Goal: Task Accomplishment & Management: Use online tool/utility

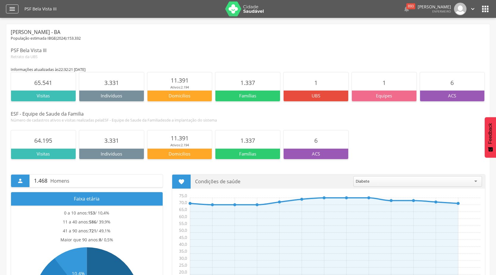
click at [7, 10] on div "" at bounding box center [12, 8] width 13 height 9
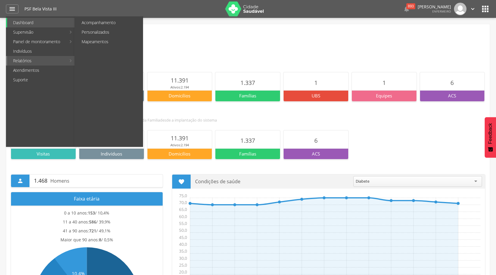
click at [41, 64] on link "Relatórios" at bounding box center [36, 61] width 59 height 10
click at [47, 64] on link "Relatórios" at bounding box center [36, 61] width 59 height 10
click at [99, 25] on link "Acompanhamento" at bounding box center [109, 23] width 67 height 10
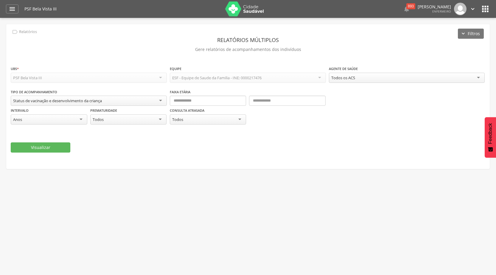
click at [129, 102] on div "Status de vacinação e desenvolvimento da criança" at bounding box center [89, 101] width 156 height 10
type input "*"
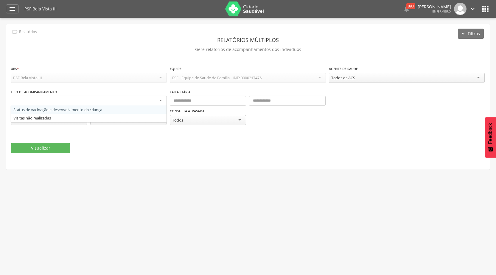
click at [478, 78] on div "Todos os ACS" at bounding box center [407, 78] width 156 height 10
click at [63, 103] on div at bounding box center [89, 101] width 156 height 11
type input "**********"
click at [180, 96] on div "Faixa etária" at bounding box center [248, 97] width 156 height 17
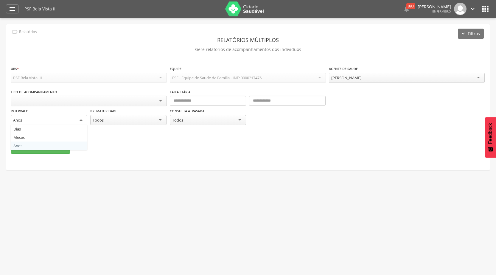
click at [74, 120] on div "Anos" at bounding box center [49, 120] width 77 height 11
click at [137, 121] on div "Todos" at bounding box center [128, 120] width 77 height 10
click at [103, 129] on div "Intervalo **** [PERSON_NAME] Meses Anos Prematuridade ***** Todos Todos Sim Não" at bounding box center [89, 119] width 156 height 23
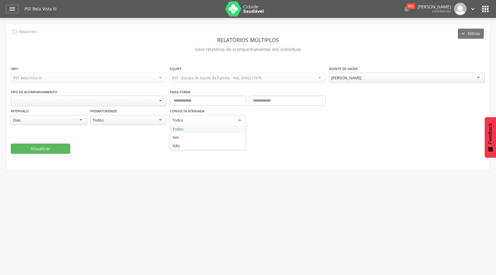
click at [199, 117] on div "Todos" at bounding box center [208, 120] width 77 height 11
click at [181, 129] on div "Consulta atrasada ***** Todos Todos Sim Não" at bounding box center [248, 119] width 156 height 23
click at [55, 151] on button "Visualizar" at bounding box center [41, 148] width 60 height 10
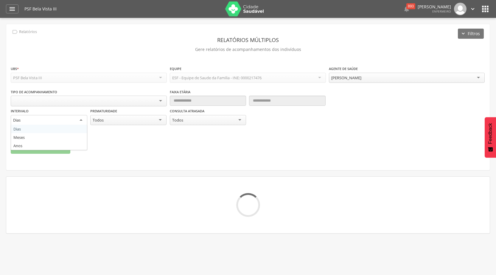
click at [81, 118] on div "Dias" at bounding box center [49, 120] width 77 height 11
click at [159, 120] on div "Todos" at bounding box center [128, 120] width 77 height 11
click at [112, 129] on div "Intervalo ***** Meses Dias Meses Anos Prematuridade ***** Todos Todos Sim Não" at bounding box center [89, 119] width 156 height 23
click at [80, 119] on div "Meses" at bounding box center [49, 120] width 77 height 11
click at [26, 138] on fieldset "**********" at bounding box center [248, 110] width 475 height 88
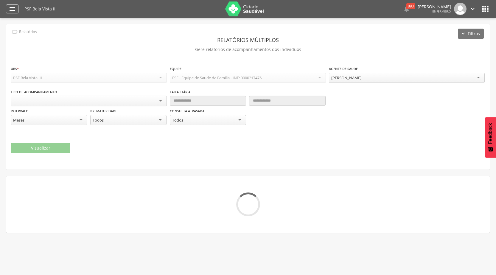
click at [12, 8] on icon "" at bounding box center [12, 8] width 7 height 7
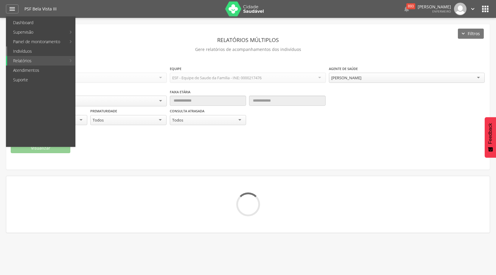
click at [37, 54] on link "Indivíduos" at bounding box center [41, 51] width 68 height 10
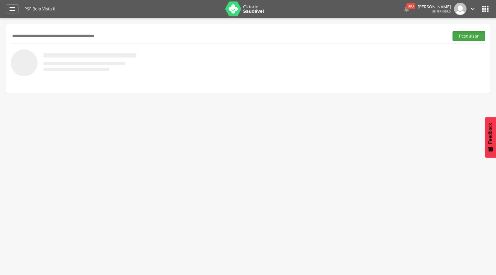
click at [478, 40] on button "Pesquisar" at bounding box center [469, 36] width 33 height 10
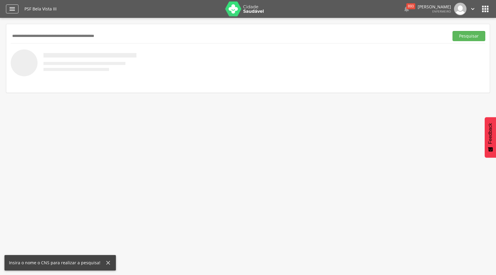
click at [9, 9] on icon "" at bounding box center [12, 8] width 7 height 7
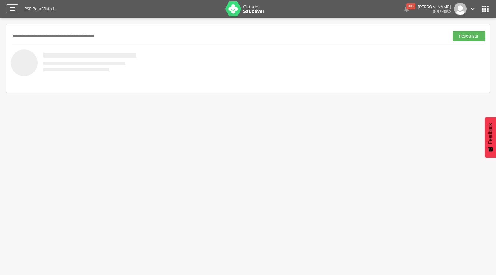
click at [10, 9] on icon "" at bounding box center [12, 8] width 7 height 7
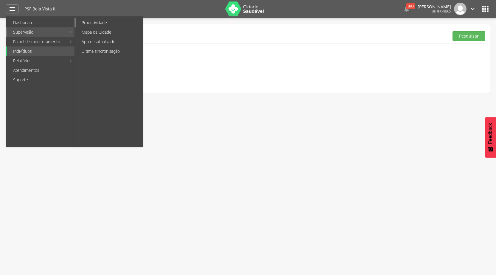
click at [92, 27] on link "Produtividade" at bounding box center [109, 23] width 67 height 10
type input "**********"
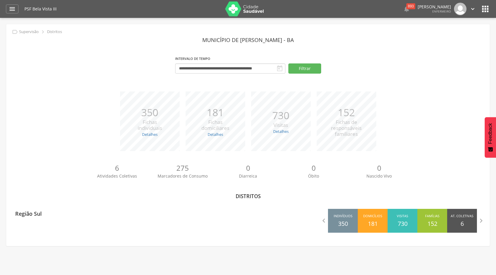
scroll to position [18, 0]
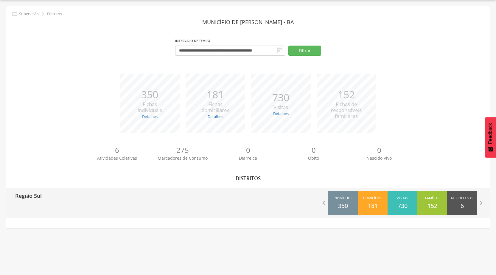
click at [344, 208] on p "350" at bounding box center [343, 206] width 10 height 9
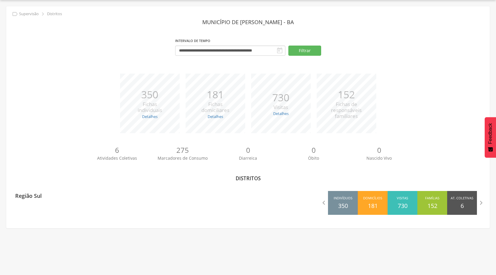
scroll to position [0, 0]
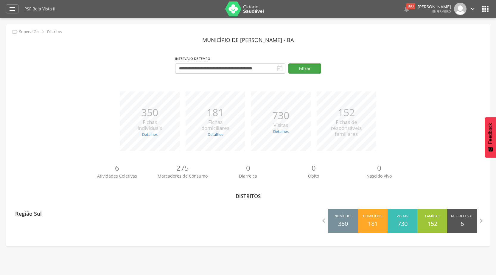
click at [299, 65] on button "Filtrar" at bounding box center [304, 68] width 33 height 10
click at [11, 14] on div " Dashboard Supervisão Produtividade Mapa da Cidade App desatualizado Última si…" at bounding box center [248, 9] width 484 height 18
click at [13, 12] on icon "" at bounding box center [12, 8] width 7 height 7
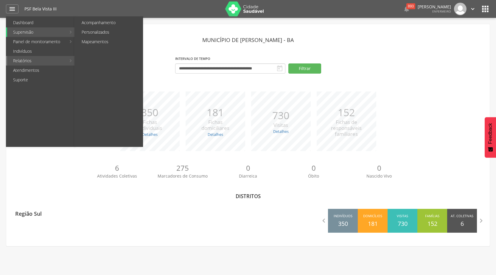
click at [49, 62] on link "Relatórios" at bounding box center [36, 61] width 59 height 10
click at [106, 29] on link "Personalizados" at bounding box center [109, 32] width 67 height 10
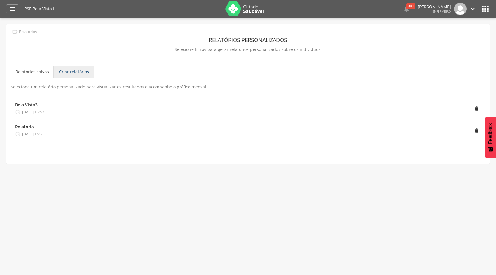
click at [69, 75] on link "Criar relatórios" at bounding box center [74, 72] width 40 height 13
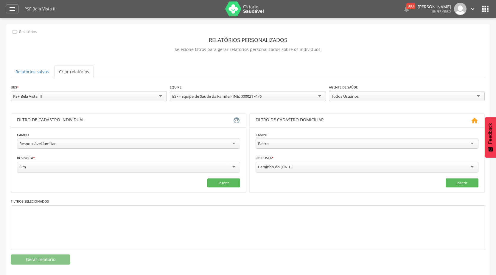
click at [467, 167] on div "Caminho do [DATE]" at bounding box center [367, 167] width 223 height 11
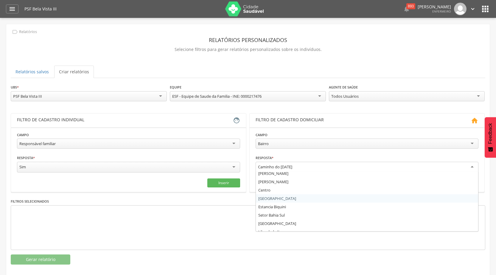
scroll to position [179, 0]
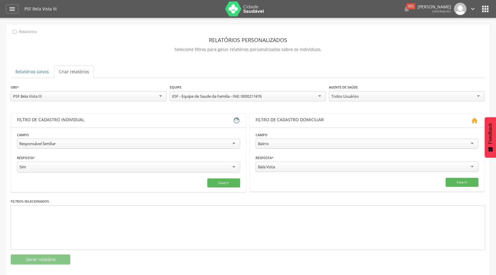
click at [421, 170] on div "Bela Vista" at bounding box center [367, 167] width 223 height 10
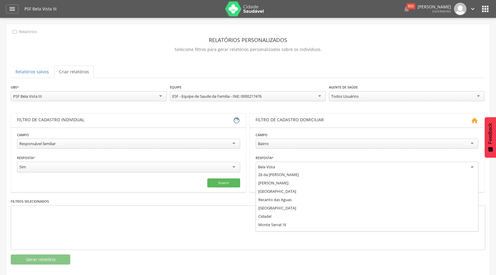
scroll to position [908, 0]
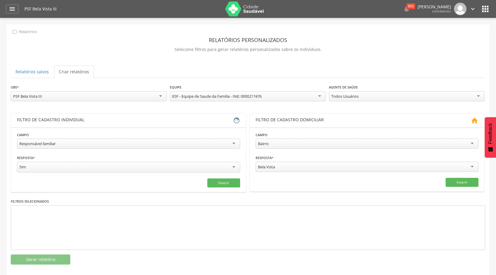
click at [291, 166] on div "Bela Vista" at bounding box center [367, 167] width 223 height 10
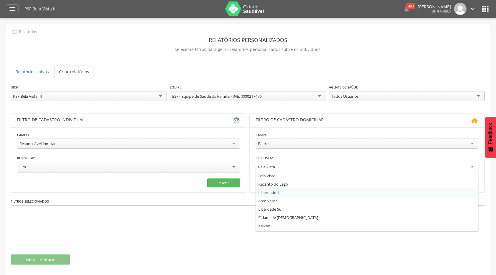
click at [162, 224] on div at bounding box center [248, 227] width 475 height 45
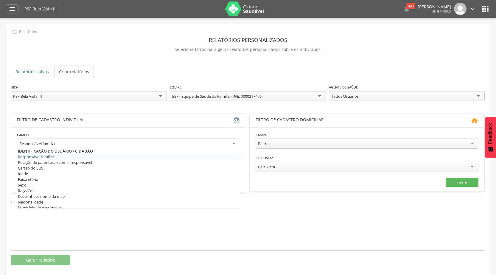
click at [235, 147] on div "Responsável familiar" at bounding box center [128, 144] width 223 height 11
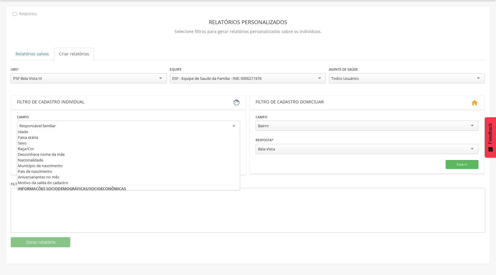
scroll to position [0, 0]
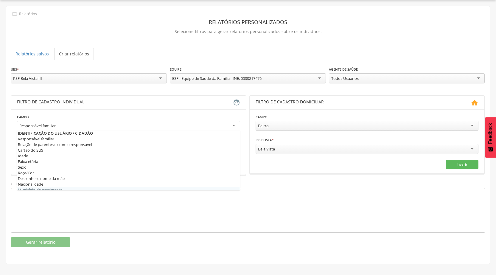
click at [74, 235] on div "**********" at bounding box center [248, 156] width 475 height 181
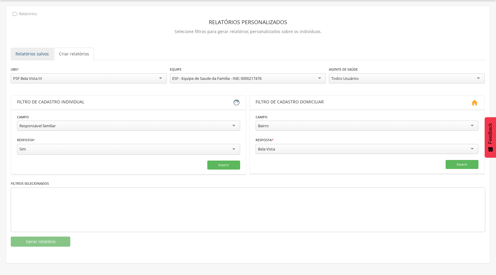
click at [41, 53] on link "Relatórios salvos" at bounding box center [32, 54] width 43 height 13
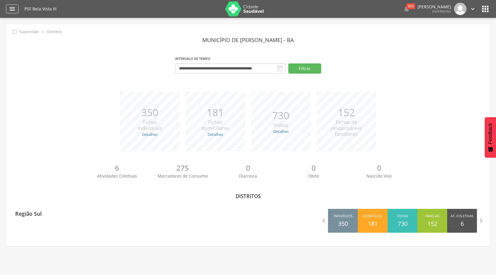
click at [9, 9] on icon "" at bounding box center [12, 8] width 7 height 7
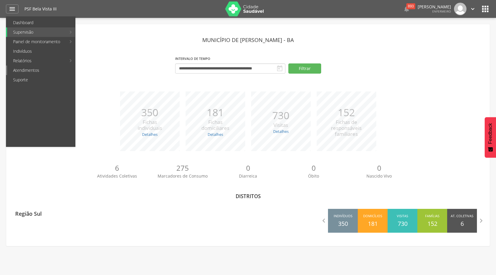
click at [48, 70] on link "Atendimentos" at bounding box center [41, 71] width 68 height 10
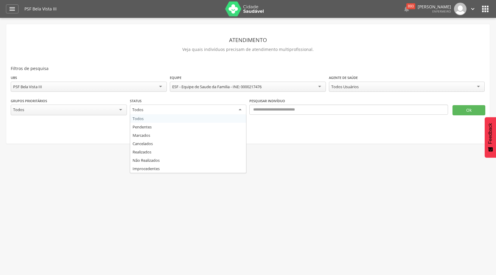
click at [228, 112] on div "Todos" at bounding box center [188, 110] width 116 height 11
click at [150, 121] on fieldset "**********" at bounding box center [248, 100] width 475 height 53
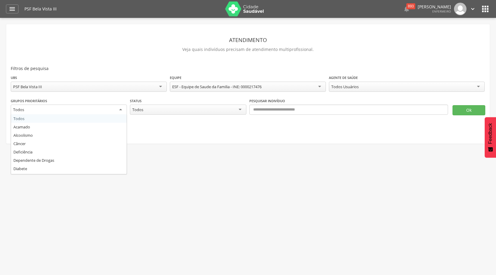
click at [118, 110] on div "Todos" at bounding box center [69, 110] width 116 height 11
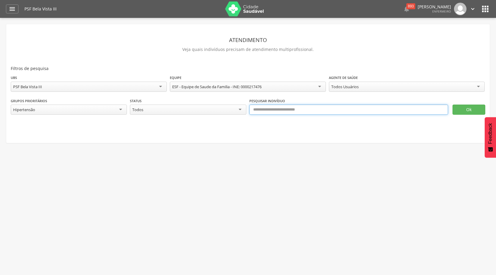
click at [285, 111] on input "text" at bounding box center [348, 110] width 199 height 10
click at [374, 84] on div "Todos Usuários" at bounding box center [407, 87] width 156 height 10
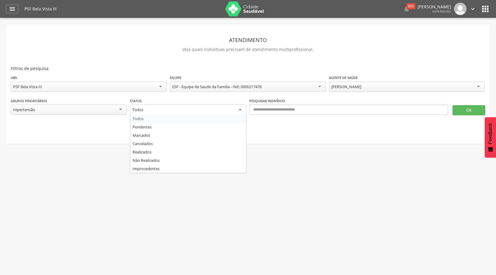
click at [237, 107] on div "Todos" at bounding box center [188, 110] width 116 height 11
click at [242, 110] on div "Realizados" at bounding box center [188, 110] width 116 height 10
click at [459, 108] on button "Ok" at bounding box center [469, 110] width 33 height 10
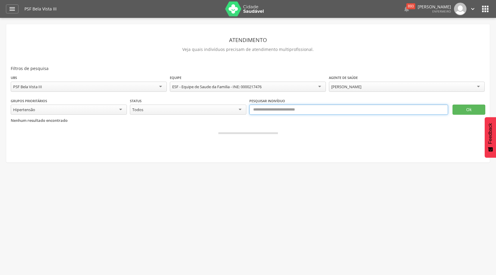
click at [405, 112] on input "text" at bounding box center [348, 110] width 199 height 10
click at [371, 209] on div " Supervisão  Distritos  Ubs Coordenador: - [PERSON_NAME] / BA Intervalo de T…" at bounding box center [248, 155] width 496 height 275
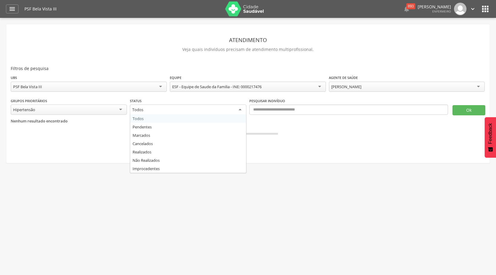
click at [238, 111] on div "Todos" at bounding box center [188, 110] width 116 height 11
click at [145, 120] on fieldset "**********" at bounding box center [248, 103] width 475 height 58
click at [465, 111] on button "Ok" at bounding box center [469, 110] width 33 height 10
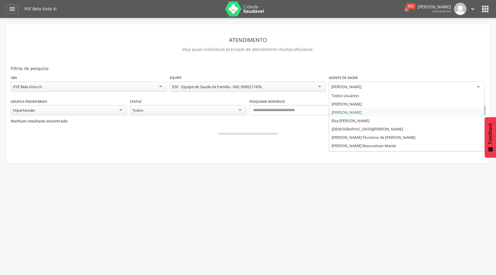
click at [392, 85] on div "[PERSON_NAME]" at bounding box center [407, 87] width 156 height 11
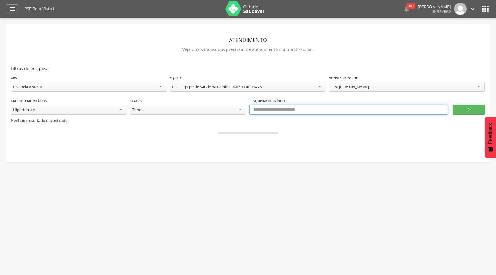
click at [324, 114] on input "text" at bounding box center [348, 110] width 199 height 10
click at [475, 111] on button "Ok" at bounding box center [469, 110] width 33 height 10
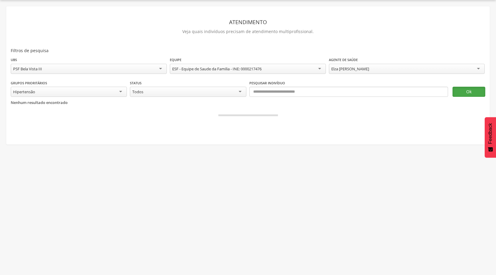
click at [480, 93] on button "Ok" at bounding box center [469, 92] width 33 height 10
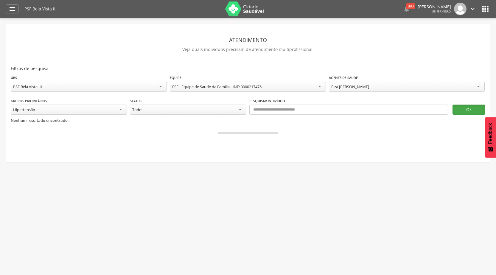
click at [462, 112] on button "Ok" at bounding box center [469, 110] width 33 height 10
click at [11, 12] on icon "" at bounding box center [12, 8] width 7 height 7
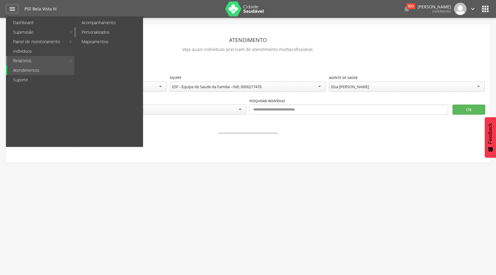
click at [120, 30] on link "Personalizados" at bounding box center [109, 32] width 67 height 10
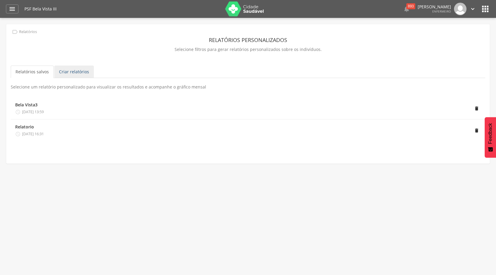
click at [64, 75] on link "Criar relatórios" at bounding box center [74, 72] width 40 height 13
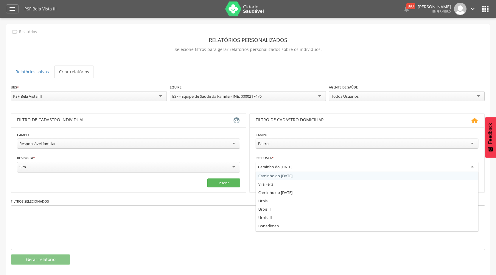
click at [388, 168] on div "Caminho do [DATE]" at bounding box center [367, 167] width 223 height 11
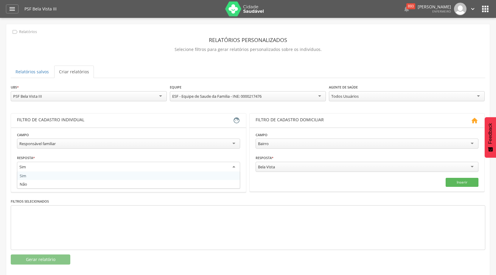
click at [186, 169] on div "Sim" at bounding box center [128, 167] width 223 height 11
click at [65, 177] on fieldset "**********" at bounding box center [128, 159] width 223 height 55
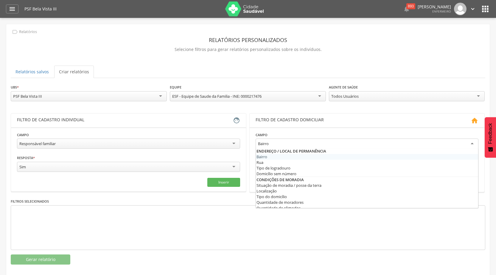
click at [289, 142] on div "Bairro" at bounding box center [367, 144] width 223 height 11
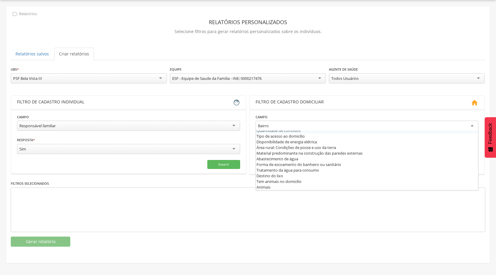
scroll to position [0, 0]
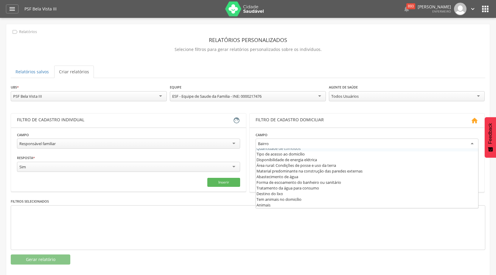
click at [285, 138] on div "Campo ****** Bairro Bairro Rua Tipo de logradouro Domicílio sem número Situação…" at bounding box center [367, 141] width 223 height 19
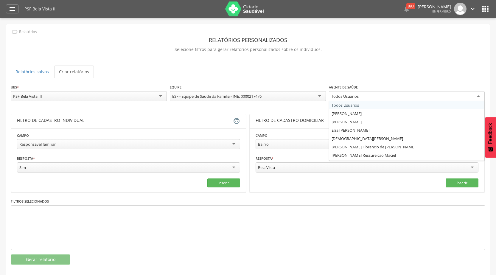
click at [377, 95] on div "Todos Usuários" at bounding box center [407, 96] width 156 height 11
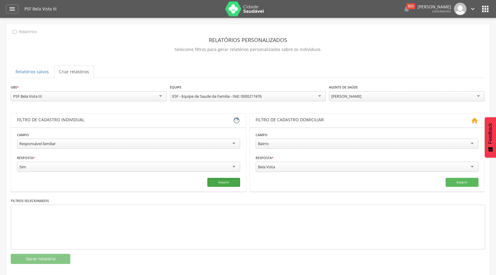
click at [235, 180] on button "Inserir" at bounding box center [223, 182] width 33 height 9
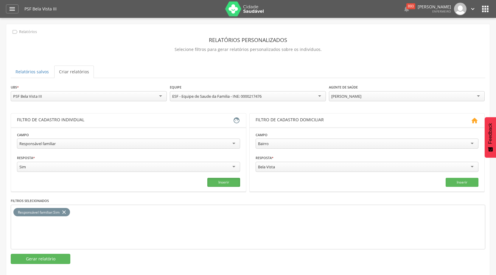
scroll to position [18, 0]
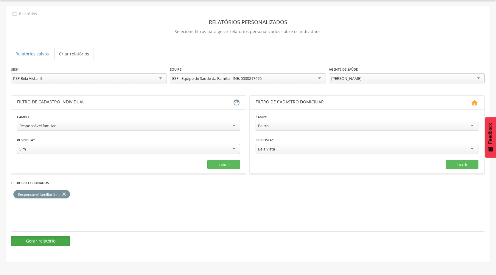
click at [57, 243] on button "Gerar relatório" at bounding box center [41, 241] width 60 height 10
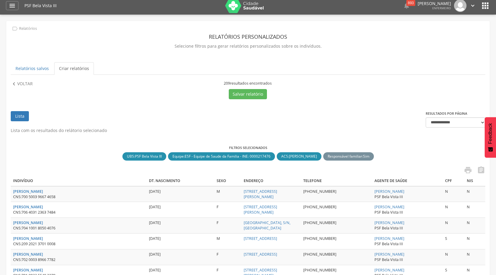
scroll to position [0, 0]
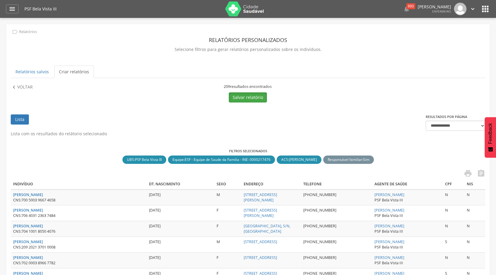
click at [253, 100] on button "Salvar relatório" at bounding box center [248, 97] width 38 height 10
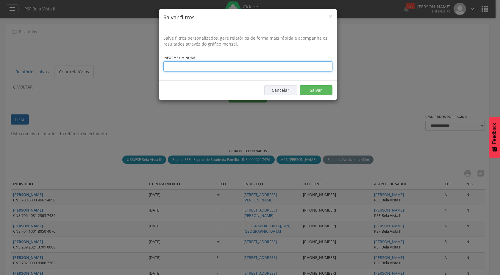
click at [198, 68] on input "text" at bounding box center [248, 66] width 169 height 10
type input "*********"
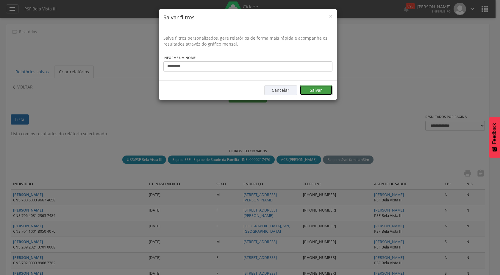
click at [324, 92] on button "Salvar" at bounding box center [316, 90] width 33 height 10
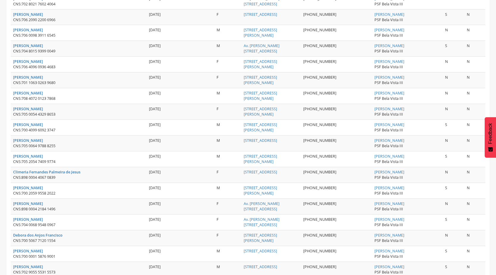
scroll to position [748, 0]
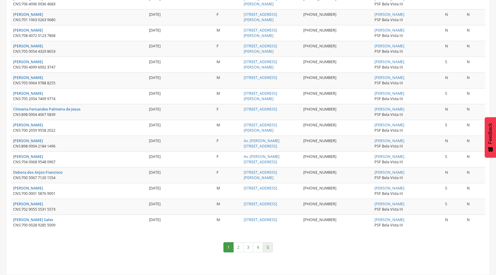
click at [271, 250] on link "5" at bounding box center [268, 247] width 10 height 10
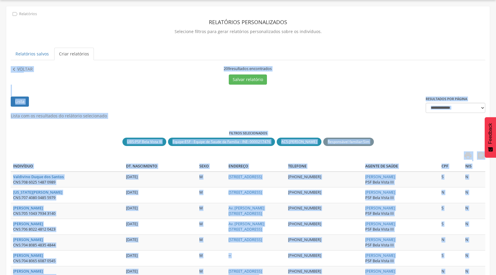
scroll to position [101, 0]
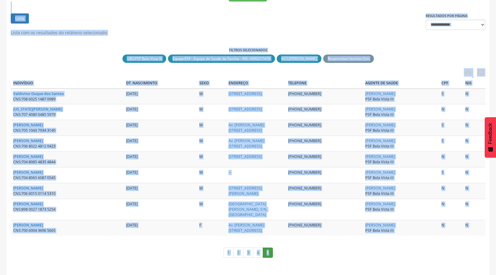
click at [306, 236] on div "Lista com os resultados do relátorio selecionado Filtros selecionados UBS : PSF…" at bounding box center [248, 147] width 475 height 234
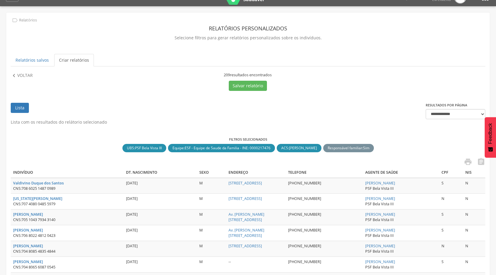
scroll to position [0, 0]
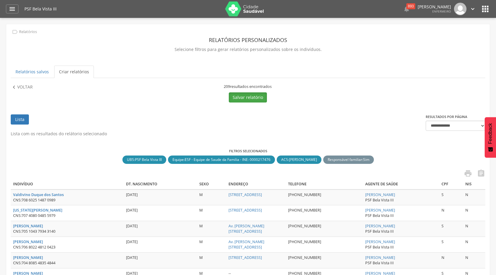
click at [239, 97] on button "Salvar relatório" at bounding box center [248, 97] width 38 height 10
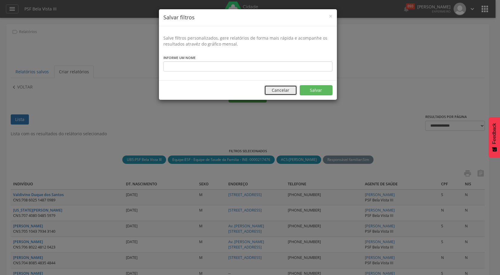
click at [283, 94] on button "Cancelar" at bounding box center [281, 90] width 33 height 10
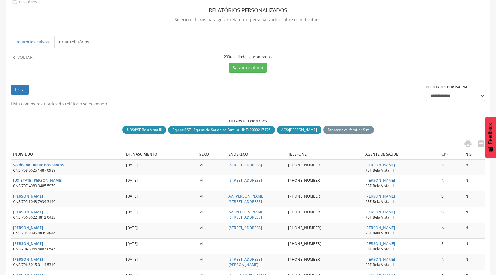
scroll to position [60, 0]
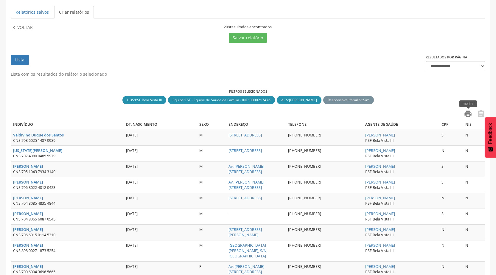
click at [464, 116] on icon "" at bounding box center [468, 114] width 8 height 8
